Goal: Information Seeking & Learning: Check status

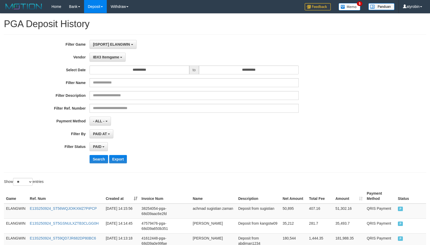
select select "**********"
select select "*"
select select "**"
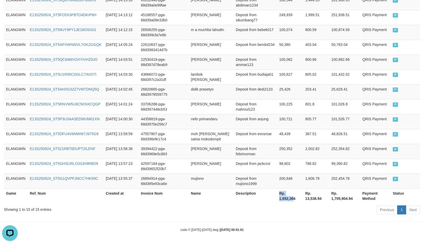
scroll to position [15, 0]
click at [300, 197] on tr "Game Ref. Num Created at Invoice Num Name Description Rp. 1,692,366 Rp. 13,538.…" at bounding box center [212, 196] width 416 height 15
click at [277, 209] on div "Previous 1 Next" at bounding box center [299, 210] width 239 height 11
drag, startPoint x: 277, startPoint y: 200, endPoint x: 296, endPoint y: 200, distance: 19.1
click at [296, 200] on th "Rp. 1,692,366" at bounding box center [290, 196] width 26 height 15
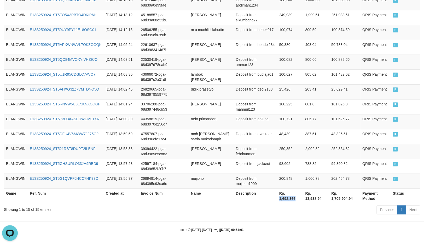
copy th "1,692,366"
click at [305, 198] on th "Rp. 13,538.94" at bounding box center [316, 196] width 26 height 15
drag, startPoint x: 305, startPoint y: 198, endPoint x: 320, endPoint y: 198, distance: 15.7
click at [320, 198] on th "Rp. 13,538.94" at bounding box center [316, 196] width 26 height 15
copy th "13,538.94"
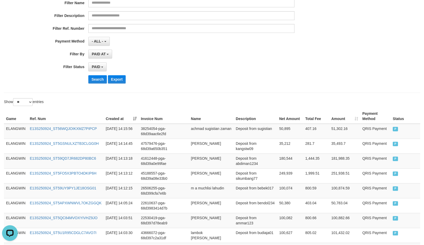
scroll to position [0, 0]
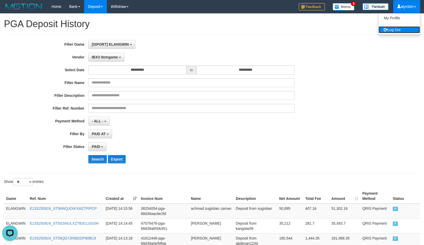
click at [395, 31] on link "Log Out" at bounding box center [398, 29] width 41 height 7
